Goal: Find specific page/section: Find specific page/section

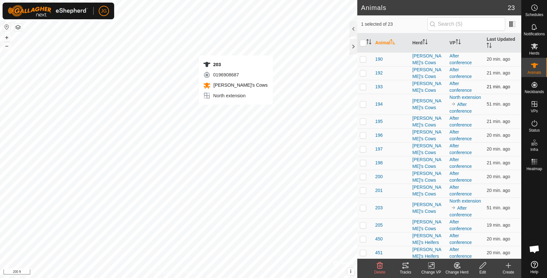
checkbox input "true"
checkbox input "false"
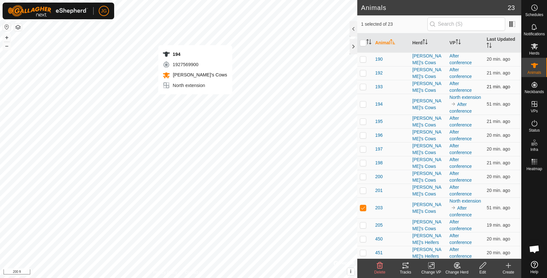
checkbox input "true"
checkbox input "false"
checkbox input "true"
